Goal: Transaction & Acquisition: Purchase product/service

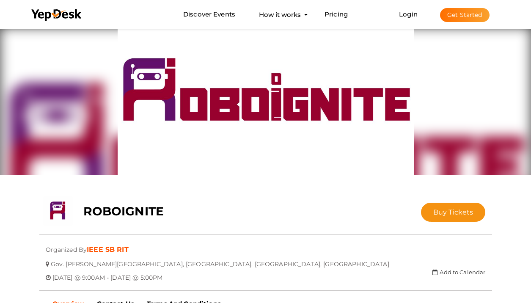
click at [312, 214] on div "ROBOIGNITE" at bounding box center [228, 208] width 302 height 25
click at [442, 213] on span "Buy Tickets" at bounding box center [453, 212] width 40 height 8
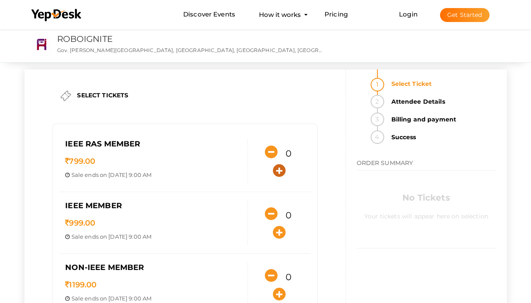
click at [280, 169] on icon "button" at bounding box center [279, 170] width 13 height 13
type input "1"
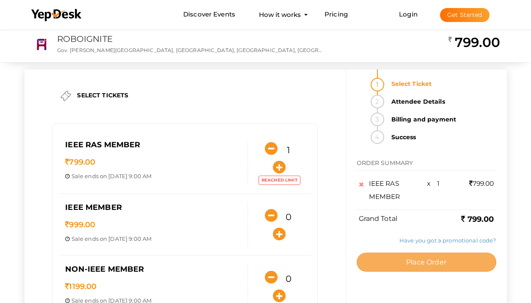
click at [370, 264] on button "Place Order" at bounding box center [427, 261] width 140 height 19
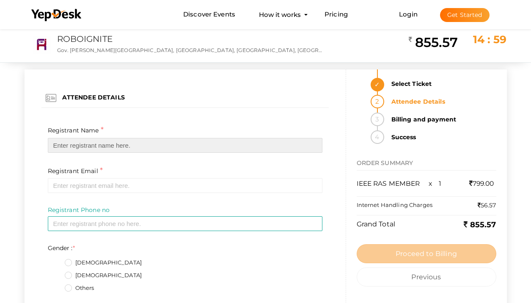
click at [83, 146] on input "text" at bounding box center [185, 145] width 274 height 15
type input "[PERSON_NAME] J [PERSON_NAME]"
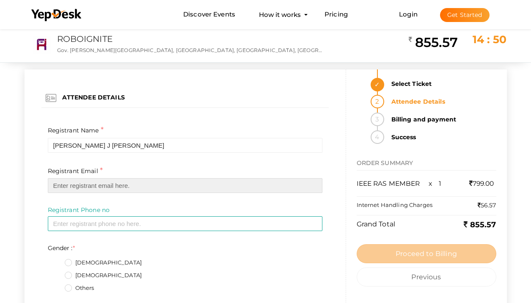
type input "[EMAIL_ADDRESS][DOMAIN_NAME]"
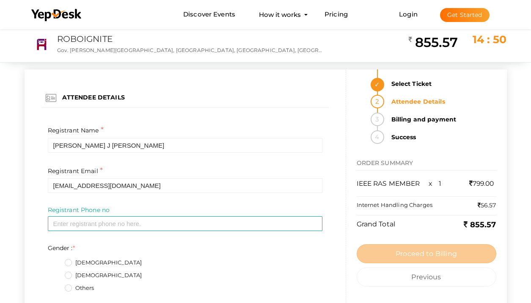
type input "08086447029"
type textarea "[PERSON_NAME] Nest karumkulam puthiyathura p o"
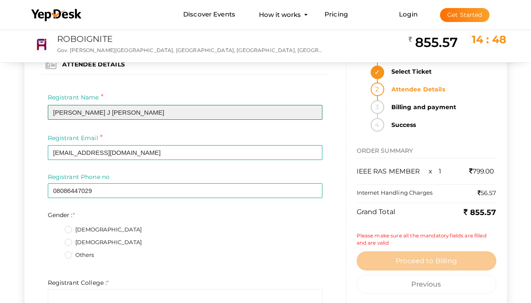
scroll to position [38, 0]
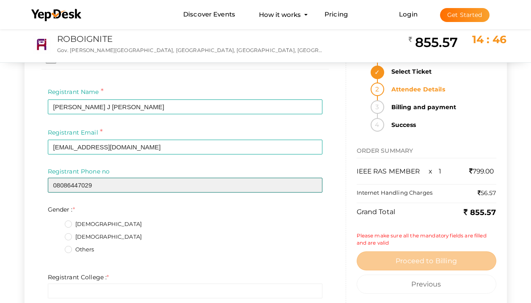
click at [97, 187] on input "08086447029" at bounding box center [185, 185] width 274 height 15
type input "08301087906"
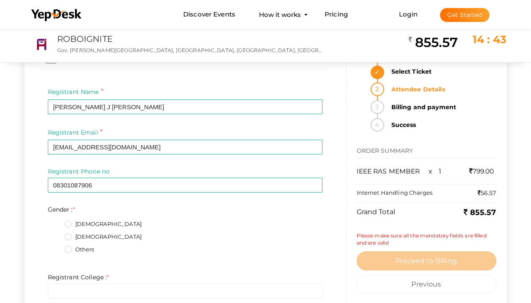
click at [70, 235] on label "[DEMOGRAPHIC_DATA]" at bounding box center [103, 237] width 77 height 8
click at [56, 234] on input "[DEMOGRAPHIC_DATA]" at bounding box center [56, 234] width 0 height 0
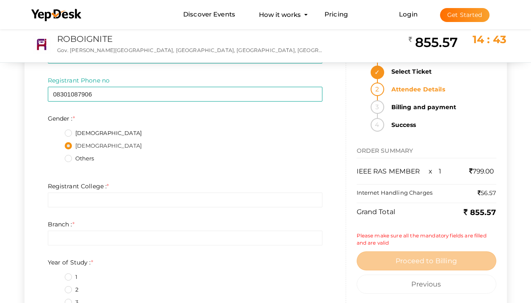
scroll to position [142, 0]
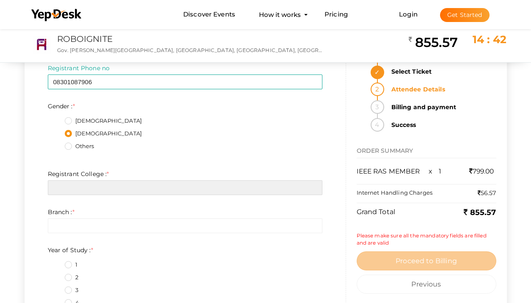
click at [65, 190] on input "text" at bounding box center [185, 187] width 274 height 15
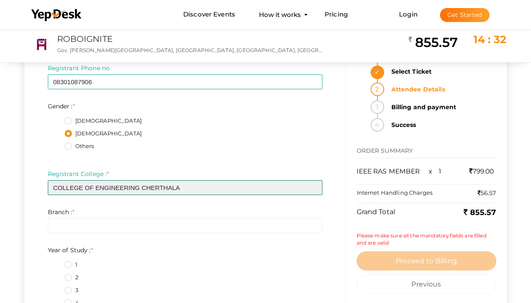
type input "COLLEGE OF ENGINEERING CHERTHALA"
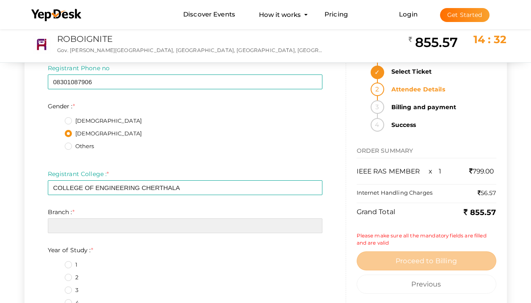
click at [71, 226] on input "text" at bounding box center [185, 225] width 274 height 15
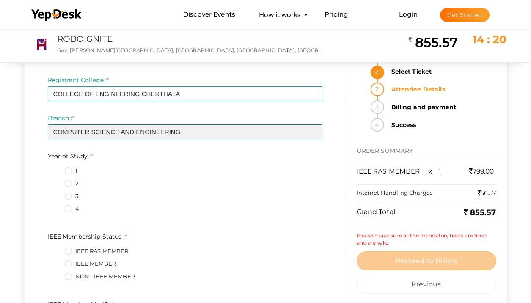
scroll to position [236, 0]
type input "COMPUTER SCIENCE AND ENGINEERING"
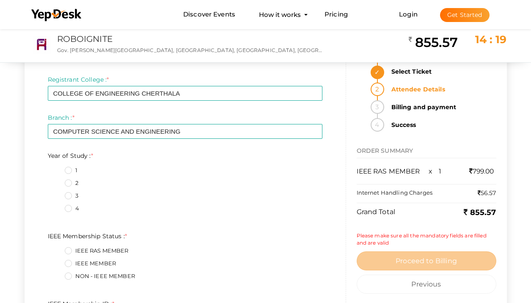
click at [69, 208] on label "4" at bounding box center [72, 208] width 14 height 8
click at [56, 206] on Study\+3\+ "4" at bounding box center [56, 206] width 0 height 0
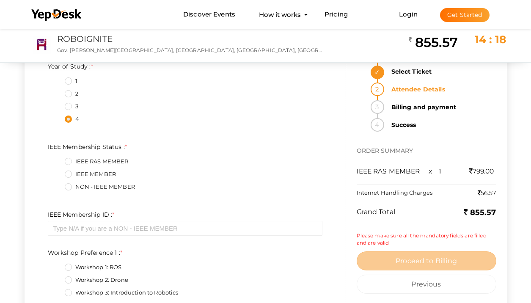
scroll to position [332, 0]
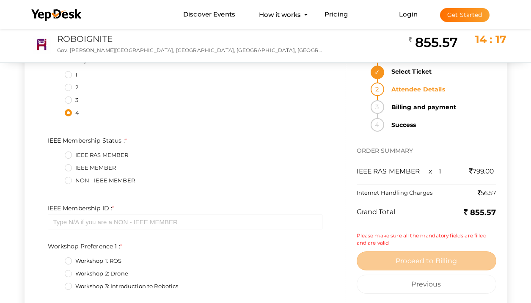
click at [68, 157] on label "IEEE RAS MEMBER" at bounding box center [97, 155] width 64 height 8
click at [56, 153] on Status\+0\+ "IEEE RAS MEMBER" at bounding box center [56, 153] width 0 height 0
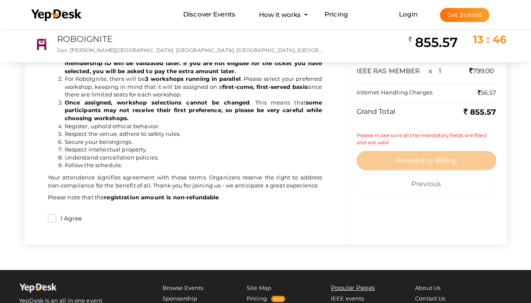
scroll to position [967, 0]
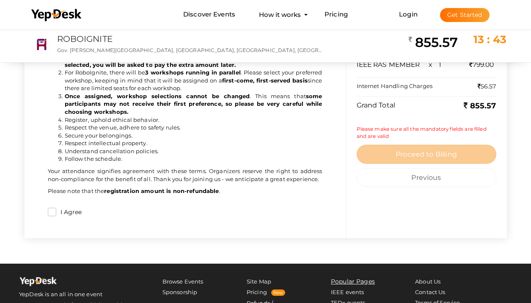
click at [56, 212] on label "I Agree" at bounding box center [69, 212] width 26 height 9
click at [56, 212] on input "I Agree" at bounding box center [52, 212] width 8 height 8
checkbox input "true"
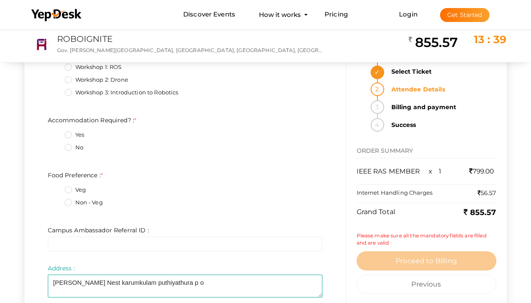
scroll to position [656, 0]
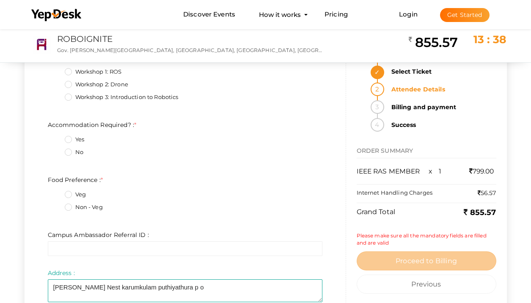
click at [69, 209] on label "Non - Veg" at bounding box center [84, 207] width 38 height 8
click at [56, 205] on Preference\+1\+ "Non - Veg" at bounding box center [56, 205] width 0 height 0
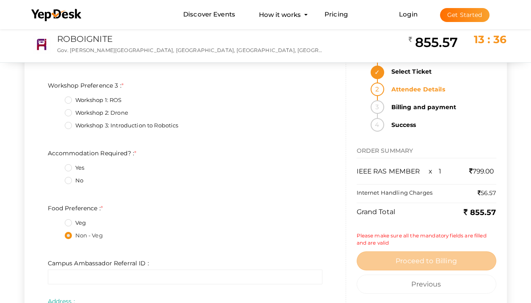
scroll to position [624, 0]
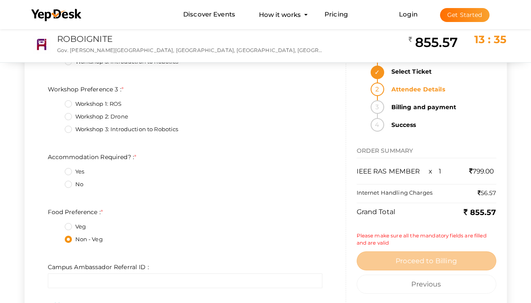
click at [70, 184] on label "No" at bounding box center [74, 184] width 19 height 8
click at [56, 182] on Required\?\+1\+ "No" at bounding box center [56, 182] width 0 height 0
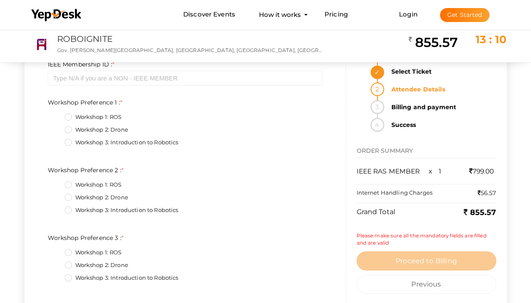
scroll to position [469, 0]
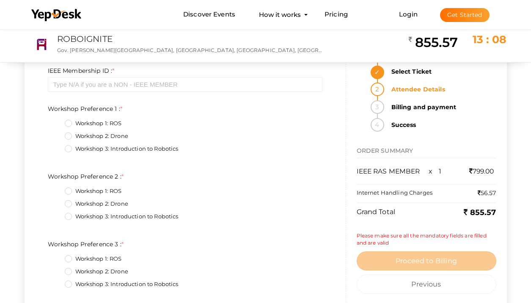
click at [69, 150] on label "Workshop 3: Introduction to Robotics" at bounding box center [122, 149] width 114 height 8
click at [56, 146] on 1\+2\+ "Workshop 3: Introduction to Robotics" at bounding box center [56, 146] width 0 height 0
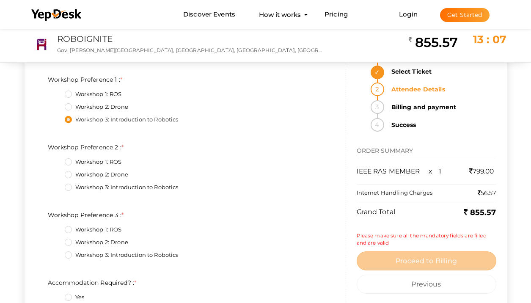
scroll to position [501, 0]
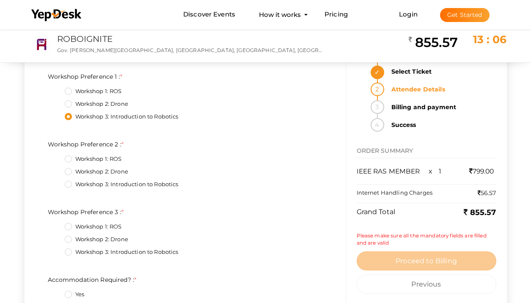
click at [69, 160] on label "Workshop 1: ROS" at bounding box center [93, 159] width 57 height 8
click at [56, 156] on 2\+0\+ "Workshop 1: ROS" at bounding box center [56, 156] width 0 height 0
click at [68, 240] on label "Workshop 2: Drone" at bounding box center [96, 239] width 63 height 8
click at [56, 237] on 3\+1\+ "Workshop 2: Drone" at bounding box center [56, 237] width 0 height 0
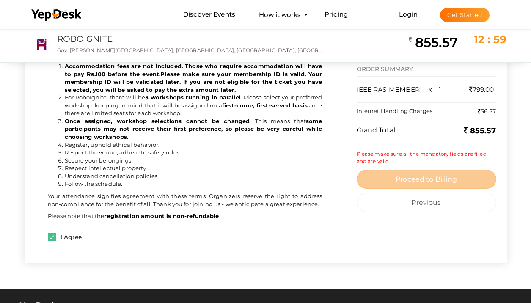
scroll to position [938, 0]
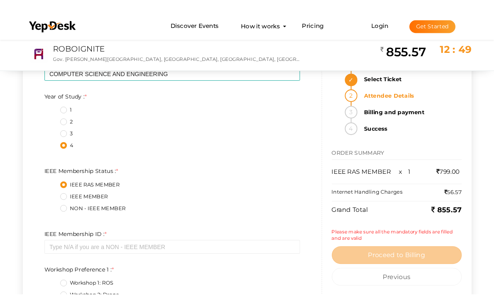
scroll to position [303, 0]
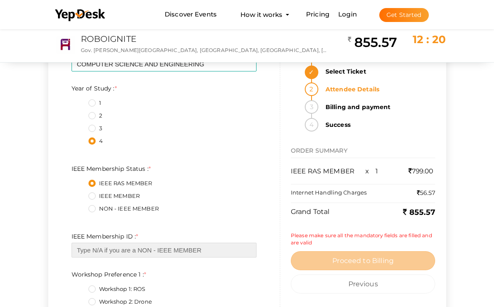
click at [103, 250] on input "text" at bounding box center [163, 250] width 185 height 15
paste input "99131745"
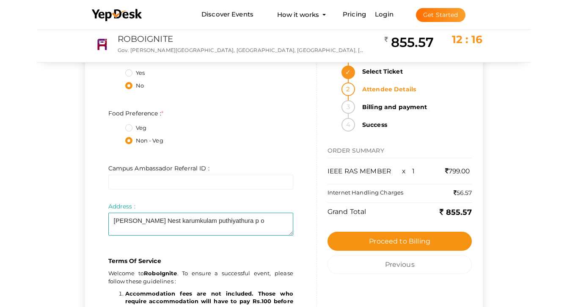
scroll to position [811, 0]
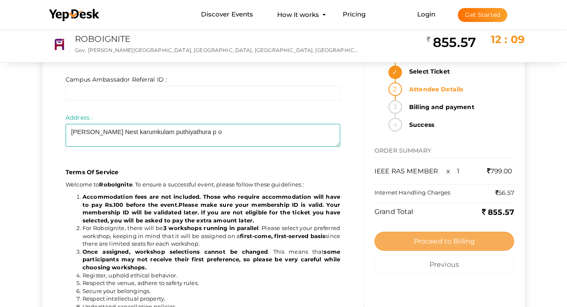
type input "99131745"
click at [431, 243] on span "Proceed to Billing" at bounding box center [444, 241] width 61 height 8
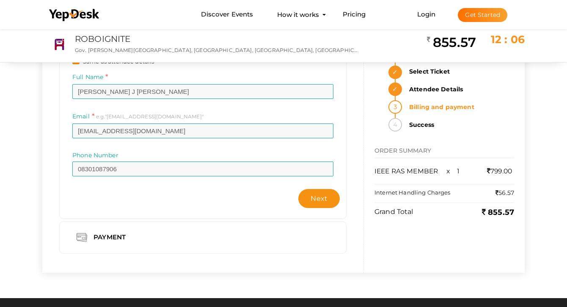
scroll to position [69, 0]
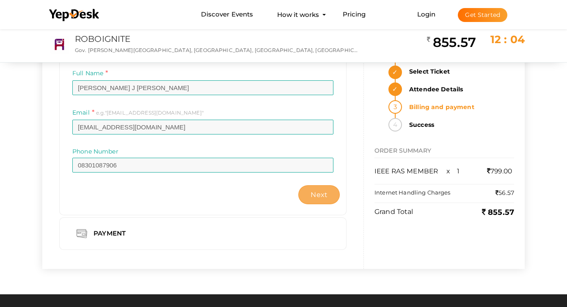
click at [324, 197] on span "Next" at bounding box center [318, 195] width 17 height 8
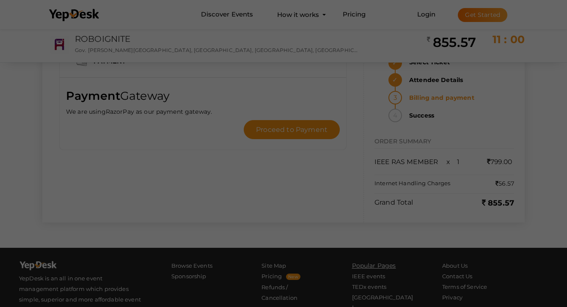
click at [363, 226] on div "Billing Info Same as attendee details Full Name [PERSON_NAME] J [PERSON_NAME] I…" at bounding box center [283, 103] width 495 height 290
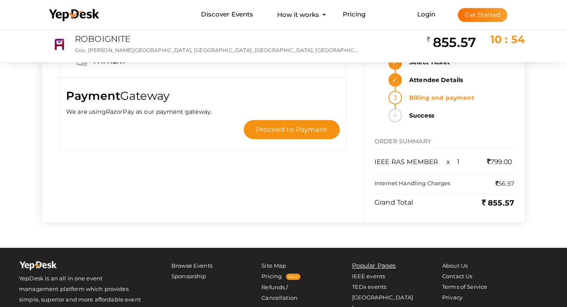
scroll to position [0, 0]
